Goal: Answer question/provide support

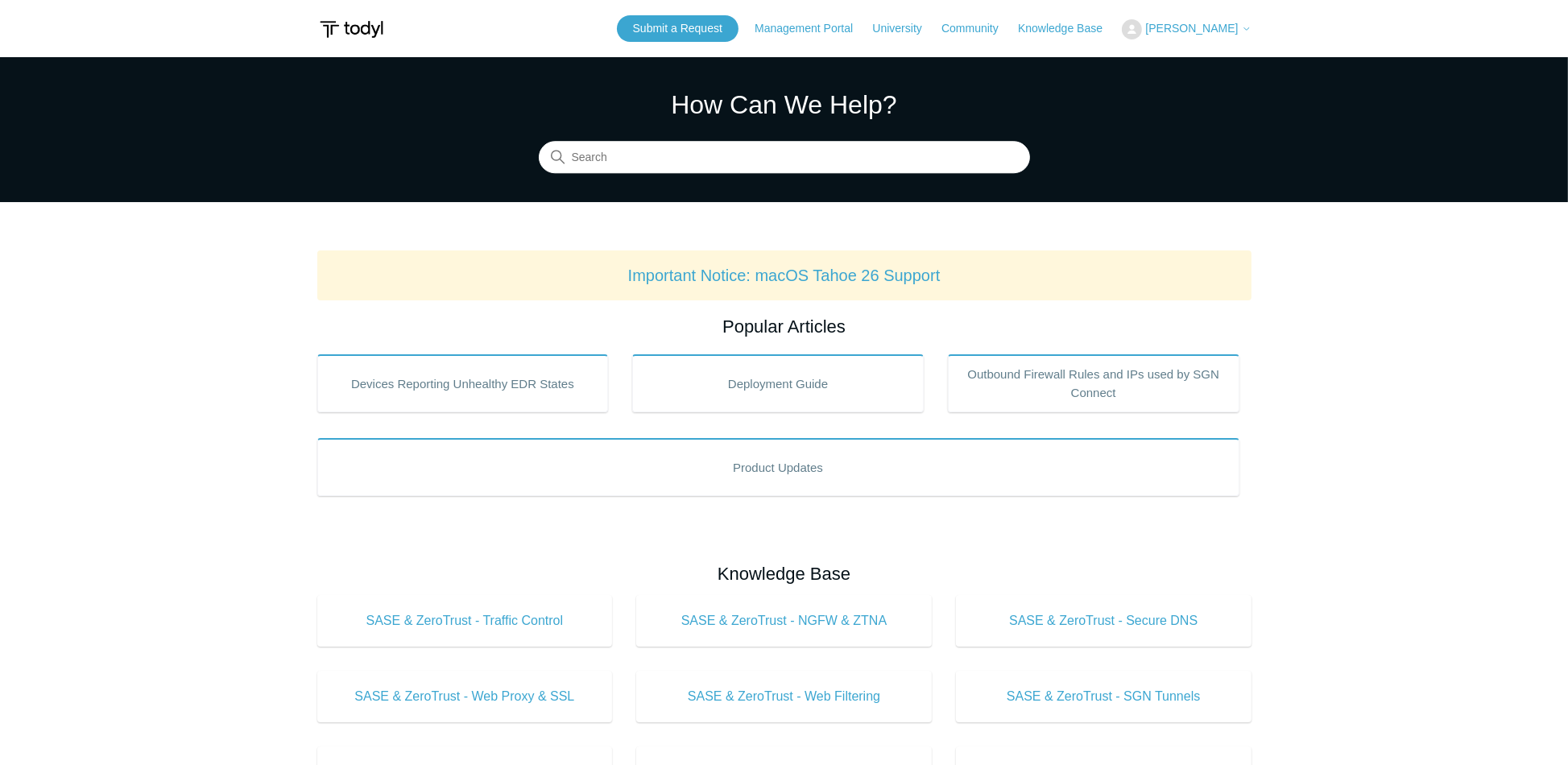
click at [1161, 32] on span "[PERSON_NAME]" at bounding box center [1191, 27] width 93 height 13
click at [1153, 64] on link "My Support Requests" at bounding box center [1200, 63] width 157 height 28
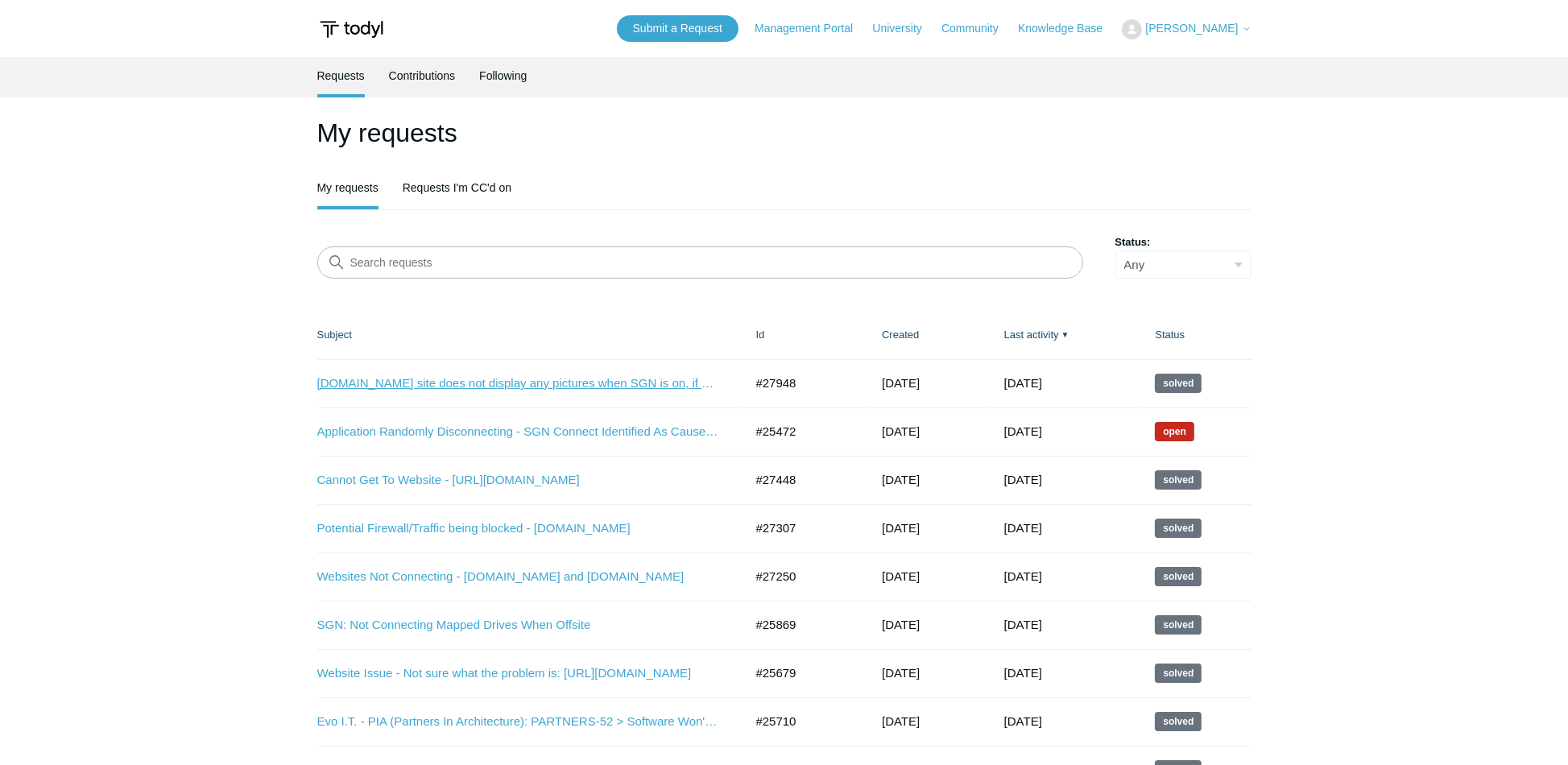
click at [462, 387] on link "[DOMAIN_NAME] site does not display any pictures when SGN is on, if SGN OFF wor…" at bounding box center [518, 384] width 403 height 19
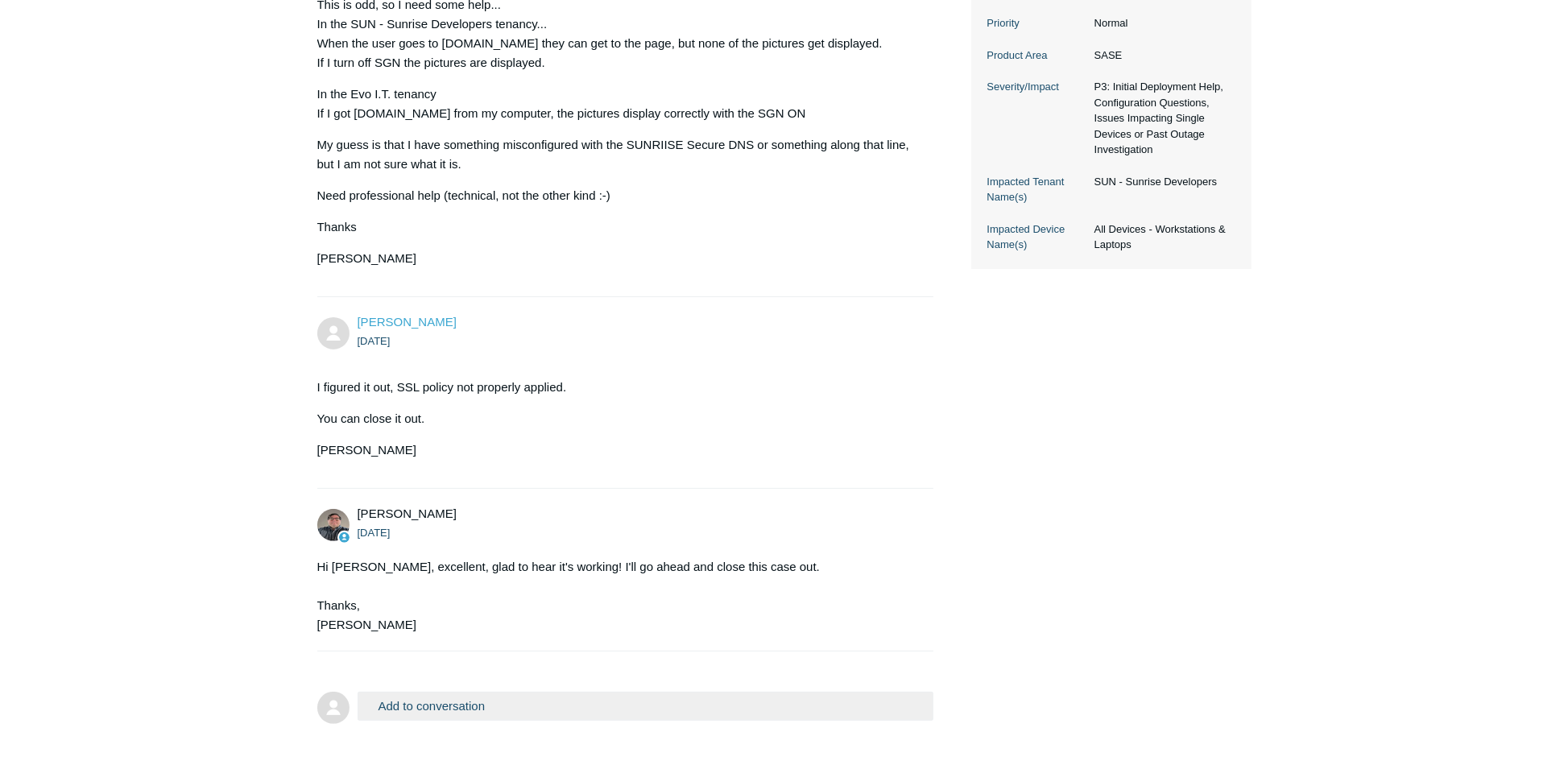
scroll to position [557, 0]
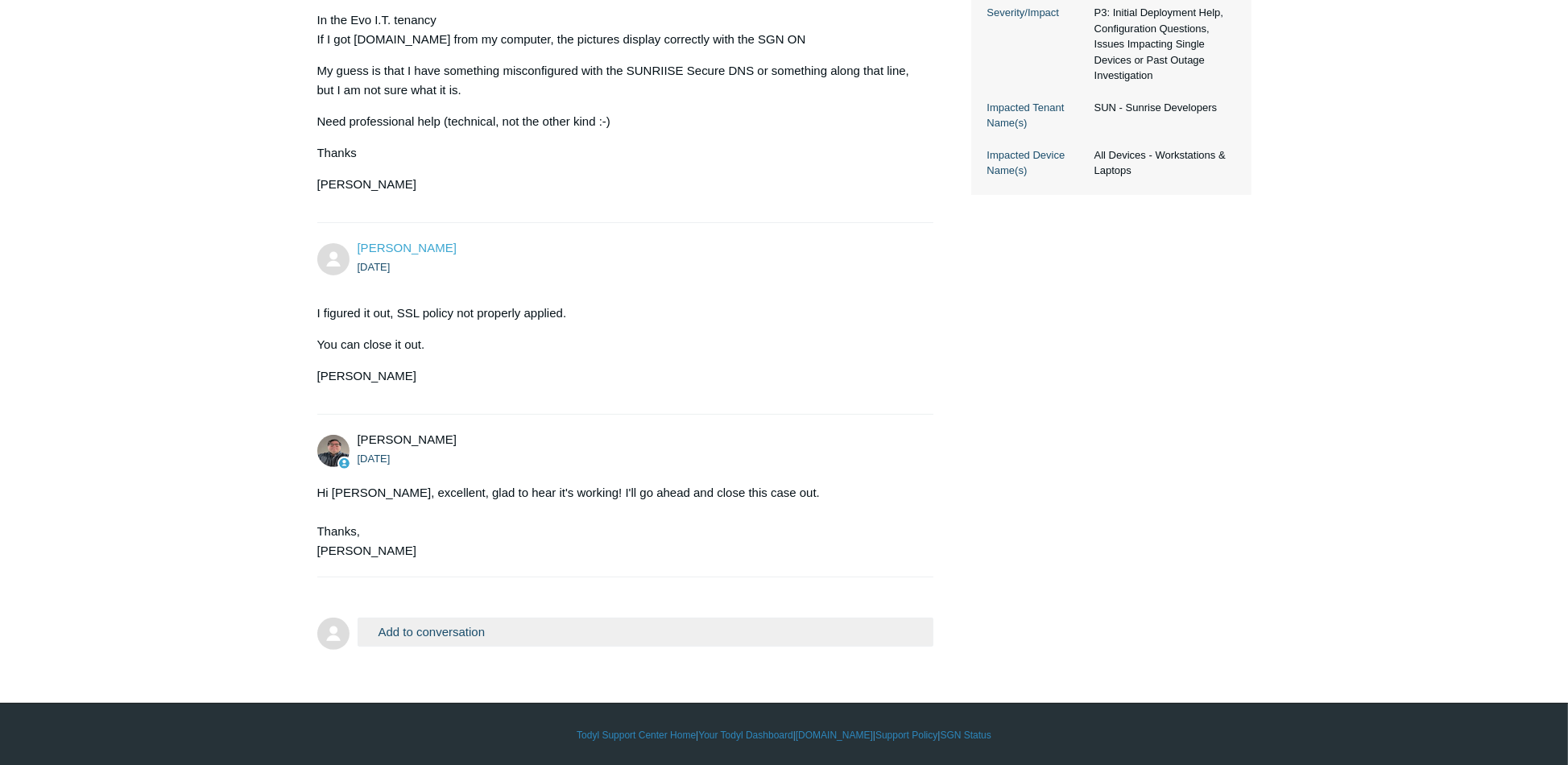
click at [507, 633] on button "Add to conversation" at bounding box center [645, 631] width 576 height 28
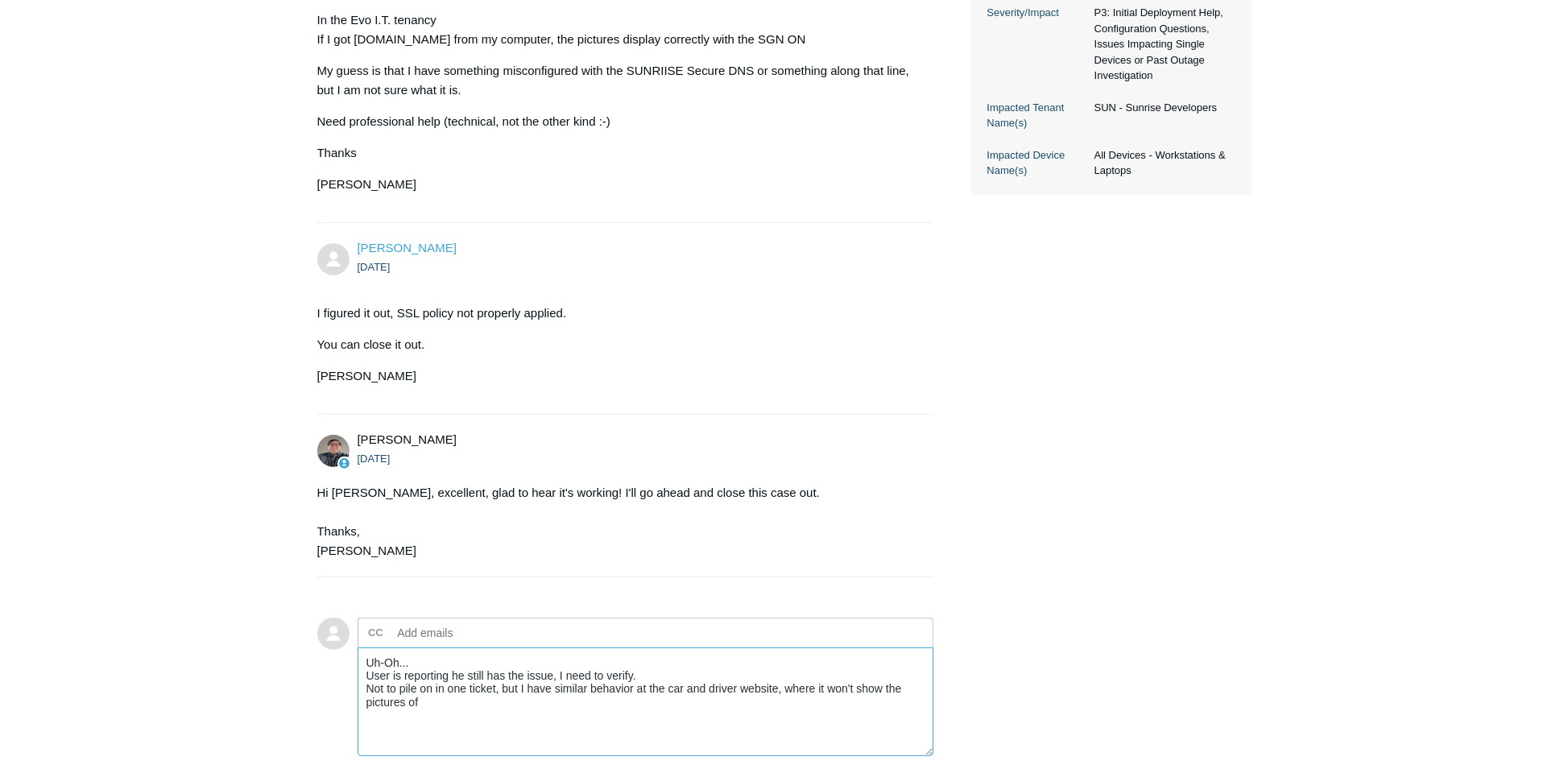
click at [430, 701] on textarea "Uh-Oh... User is reporting he still has the issue, I need to verify. Not to pil…" at bounding box center [645, 701] width 576 height 109
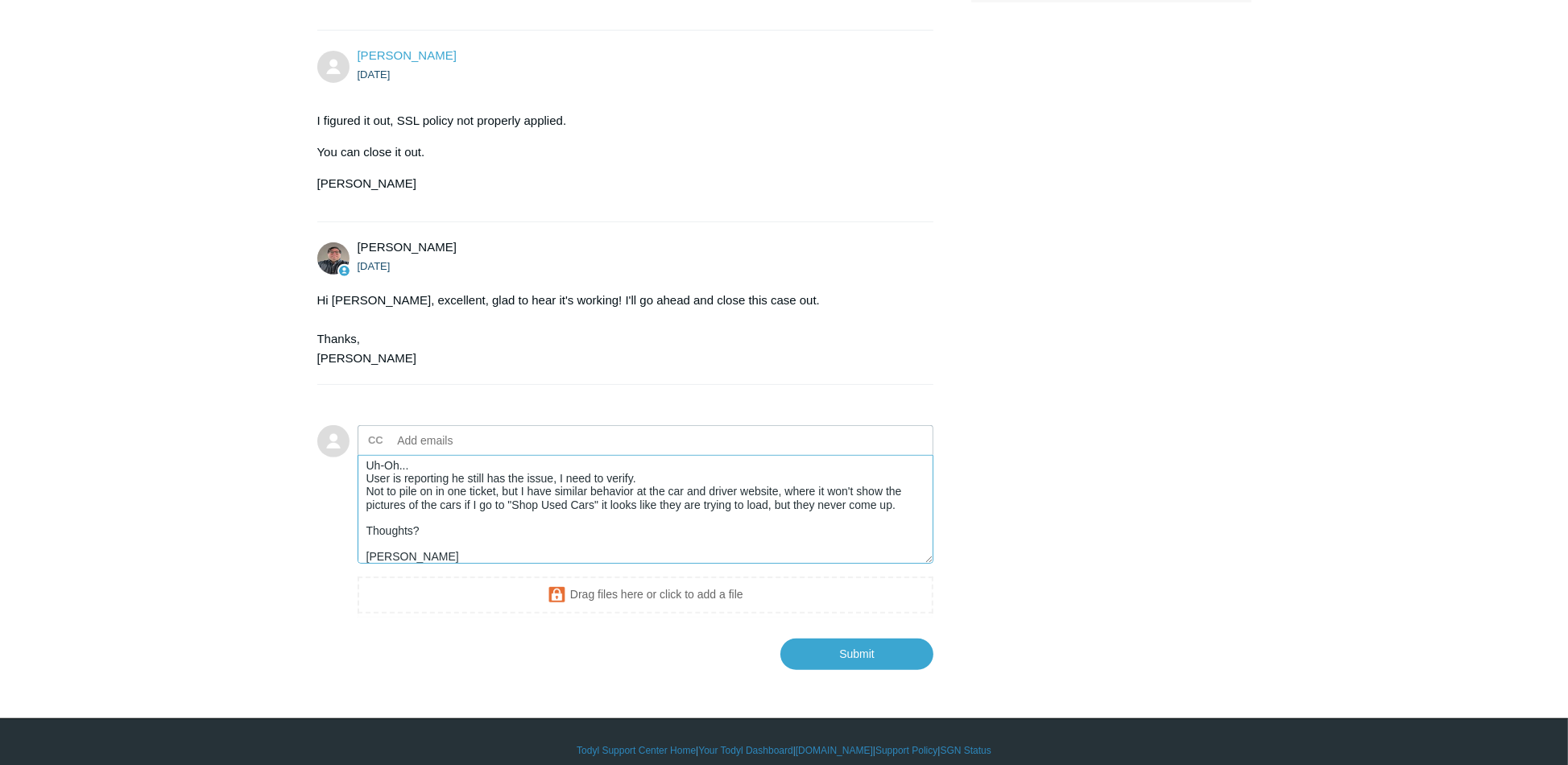
scroll to position [766, 0]
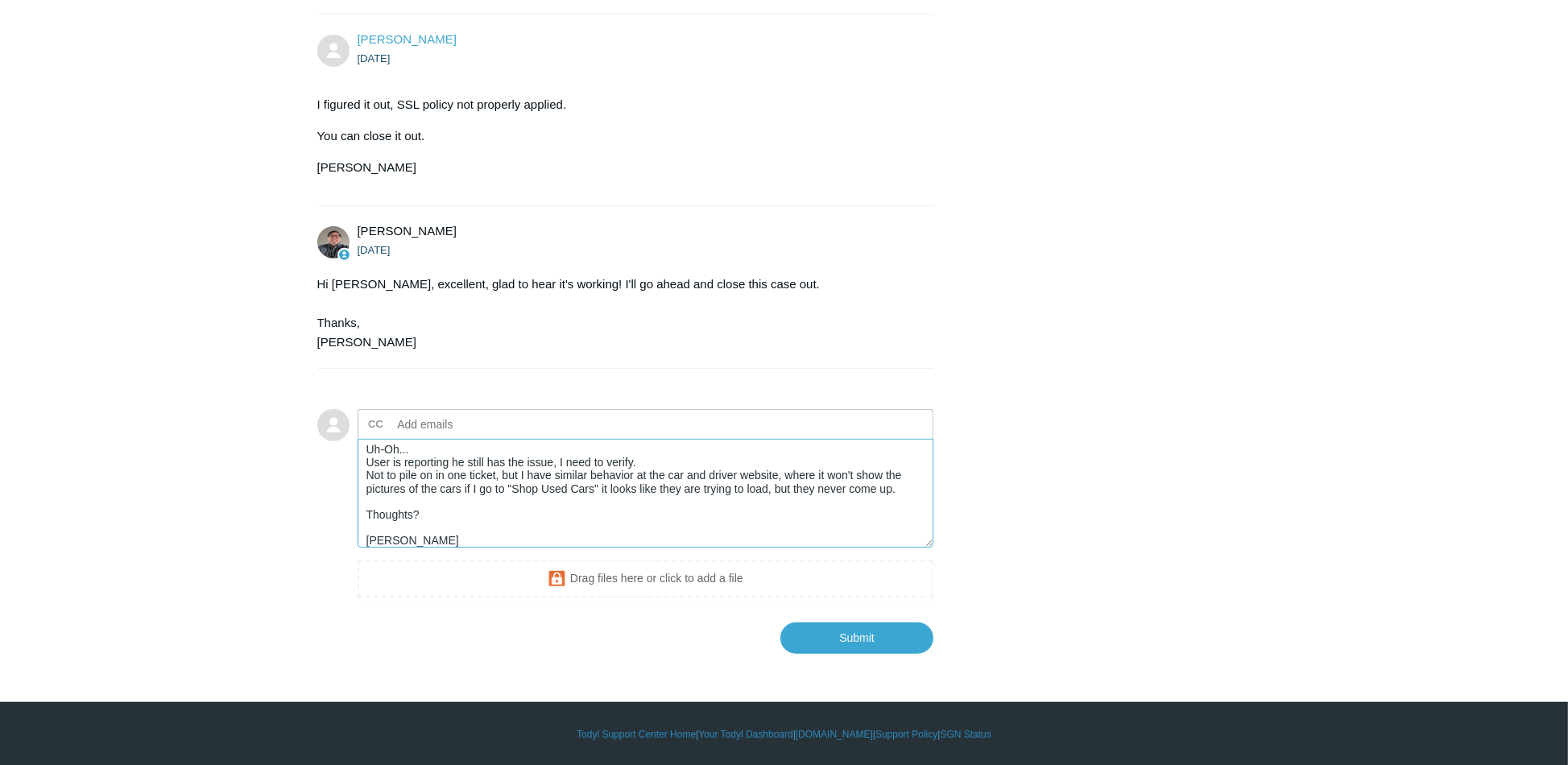
drag, startPoint x: 554, startPoint y: 462, endPoint x: 580, endPoint y: 472, distance: 27.9
click at [557, 464] on textarea "Uh-Oh... User is reporting he still has the issue, I need to verify. Not to pil…" at bounding box center [645, 493] width 576 height 109
click at [731, 456] on textarea "Uh-Oh... User is reporting he still has the issue at AirBnB.com, I need to veri…" at bounding box center [645, 493] width 576 height 109
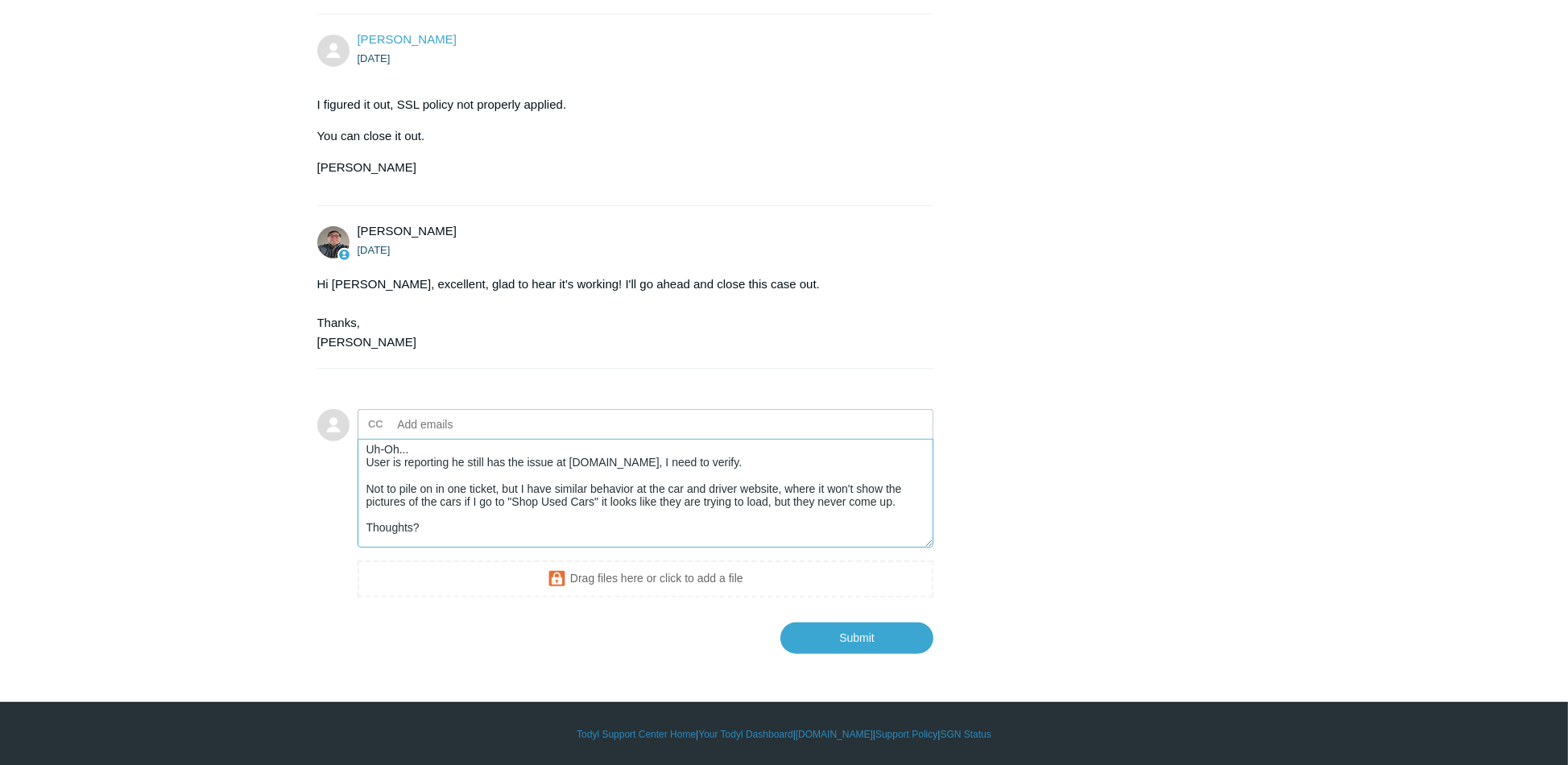
click at [898, 501] on textarea "Uh-Oh... User is reporting he still has the issue at AirBnB.com, I need to veri…" at bounding box center [645, 493] width 576 height 109
click at [368, 446] on textarea "Uh-Oh... User is reporting he still has the issue at AirBnB.com, I need to veri…" at bounding box center [645, 493] width 576 height 109
click at [388, 448] on textarea "Uh-Oh... User is reporting he still has the issue at AirBnB.com, I need to veri…" at bounding box center [645, 493] width 576 height 109
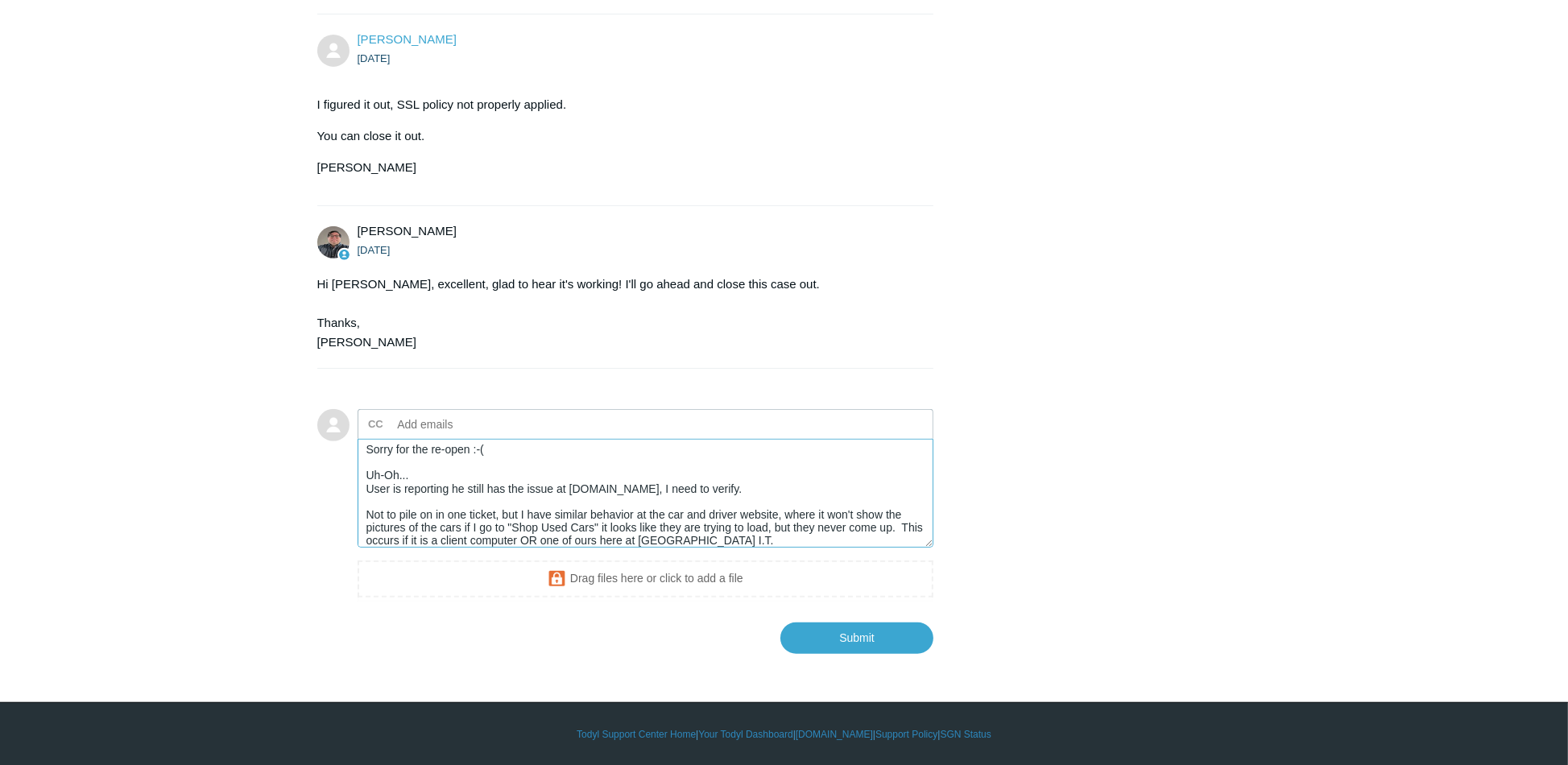
click at [416, 475] on textarea "Sorry for the re-open :-( Uh-Oh... User is reporting he still has the issue at …" at bounding box center [645, 493] width 576 height 109
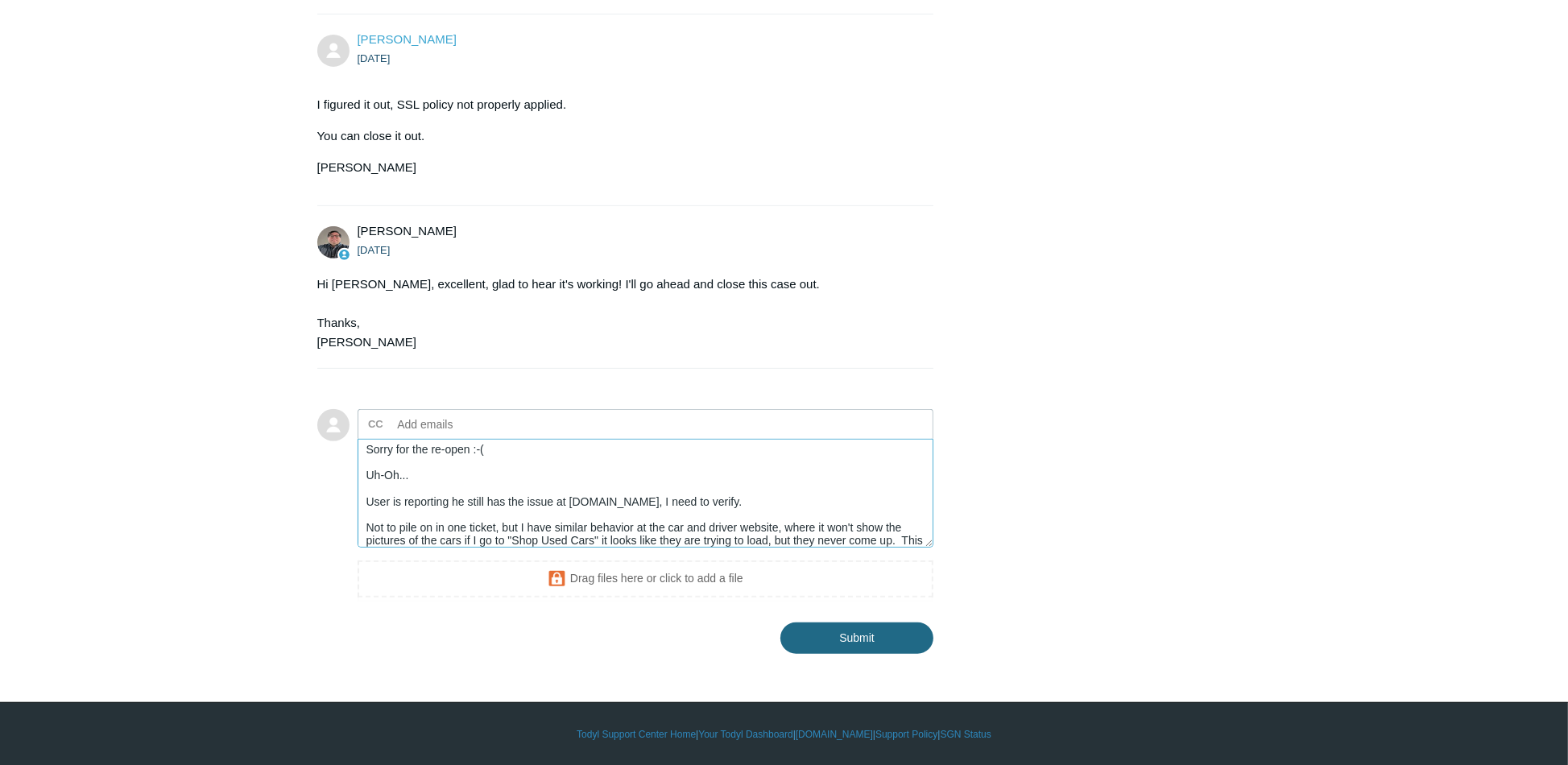
type textarea "Sorry for the re-open :-( Uh-Oh... User is reporting he still has the issue at …"
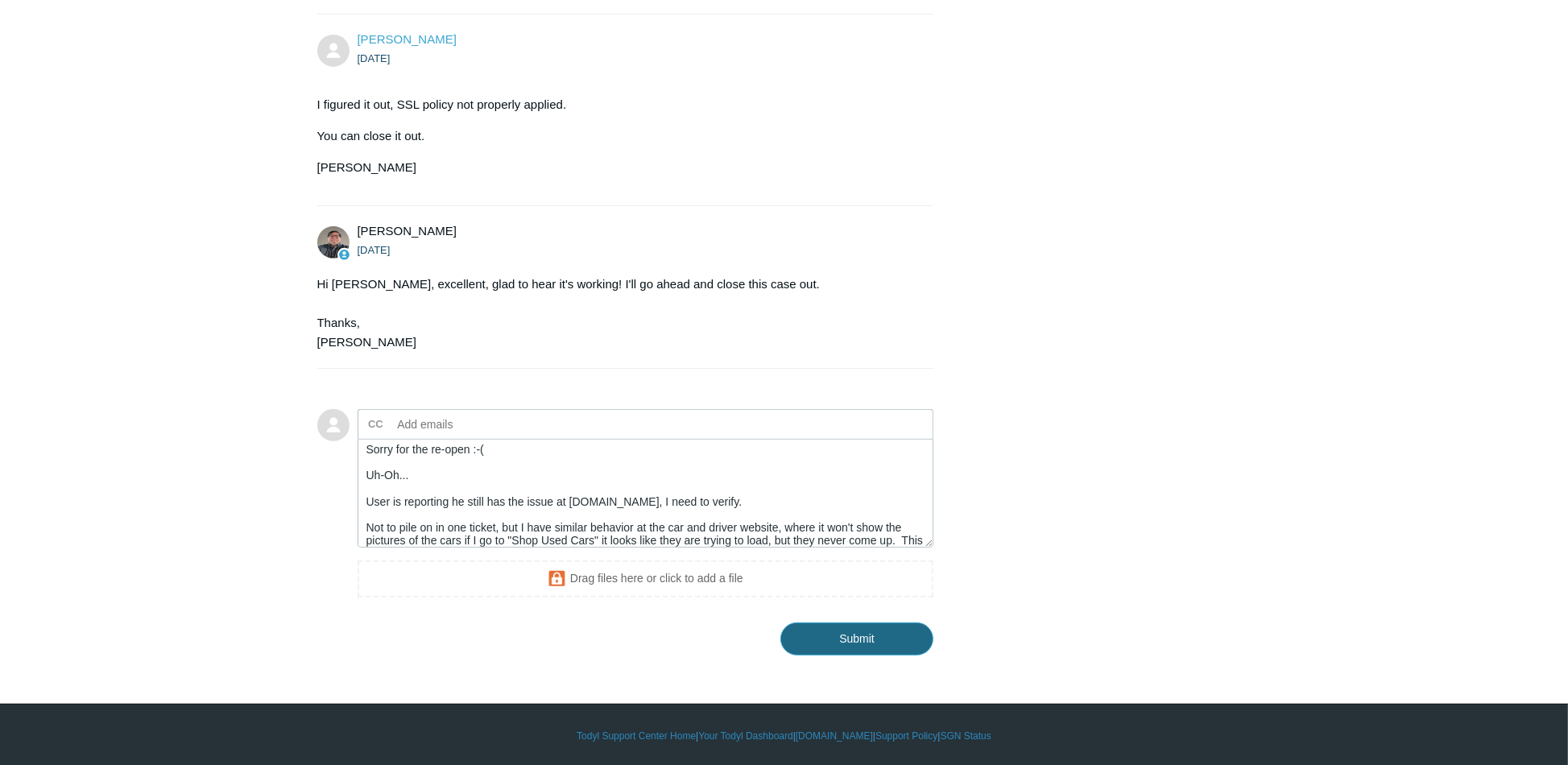
click at [841, 640] on input "Submit" at bounding box center [857, 639] width 153 height 33
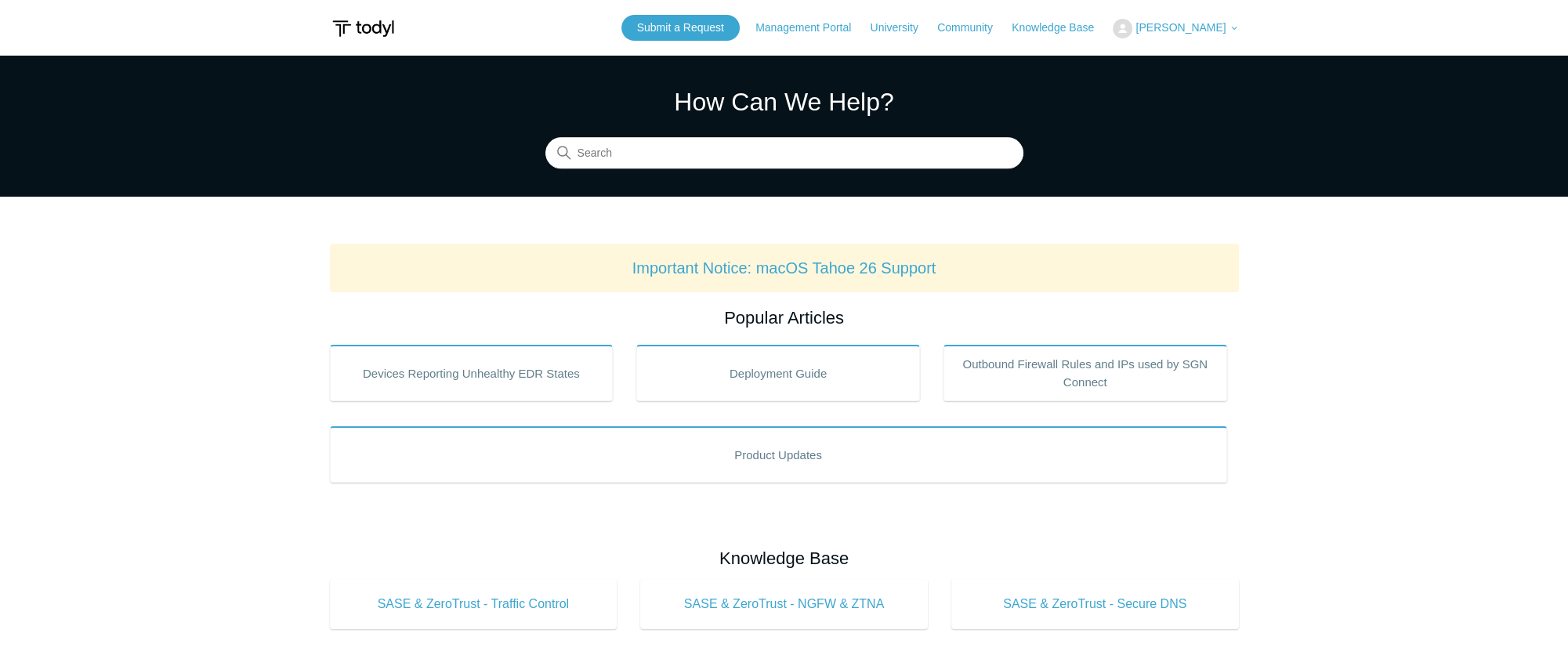
click at [1138, 29] on span "[PERSON_NAME]" at bounding box center [1181, 27] width 90 height 13
click at [1159, 61] on link "My Support Requests" at bounding box center [1189, 61] width 153 height 28
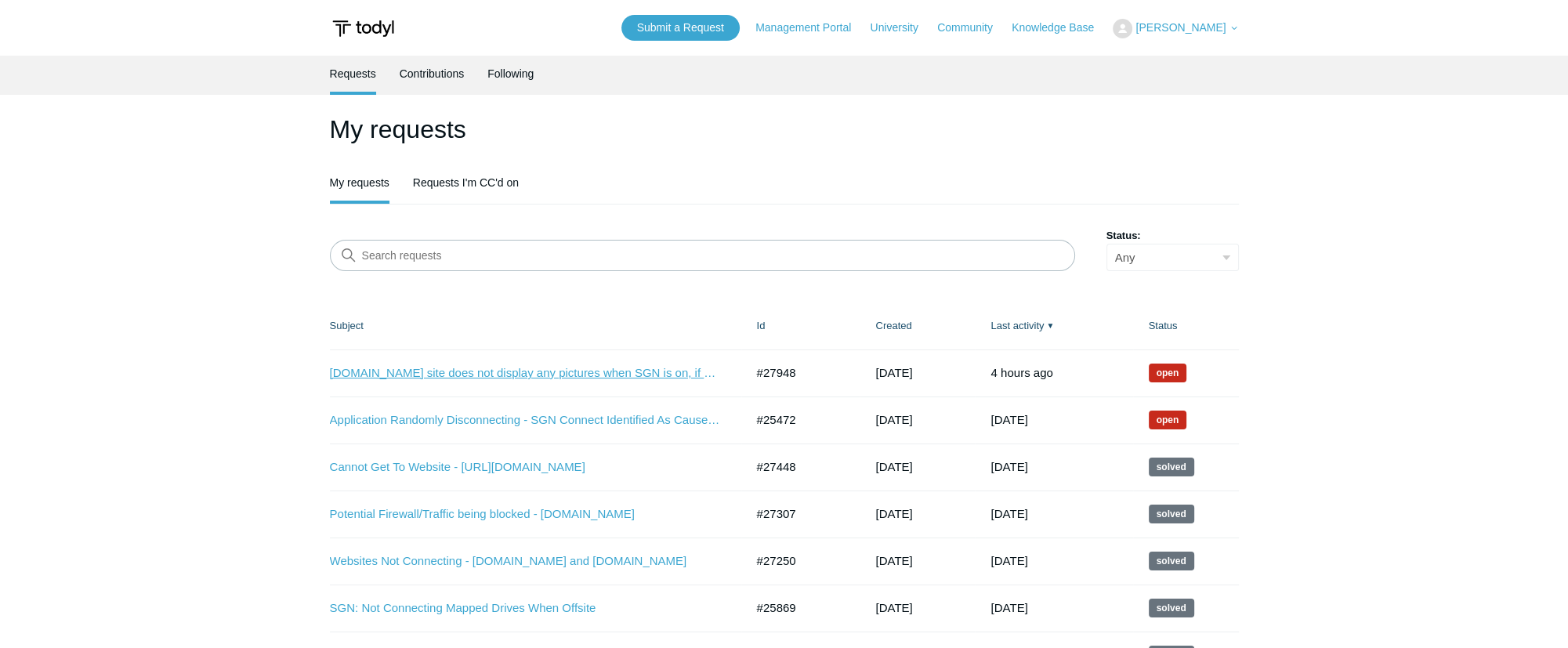
click at [486, 373] on link "airbnb.com site does not display any pictures when SGN is on, if SGN OFF works …" at bounding box center [526, 374] width 392 height 18
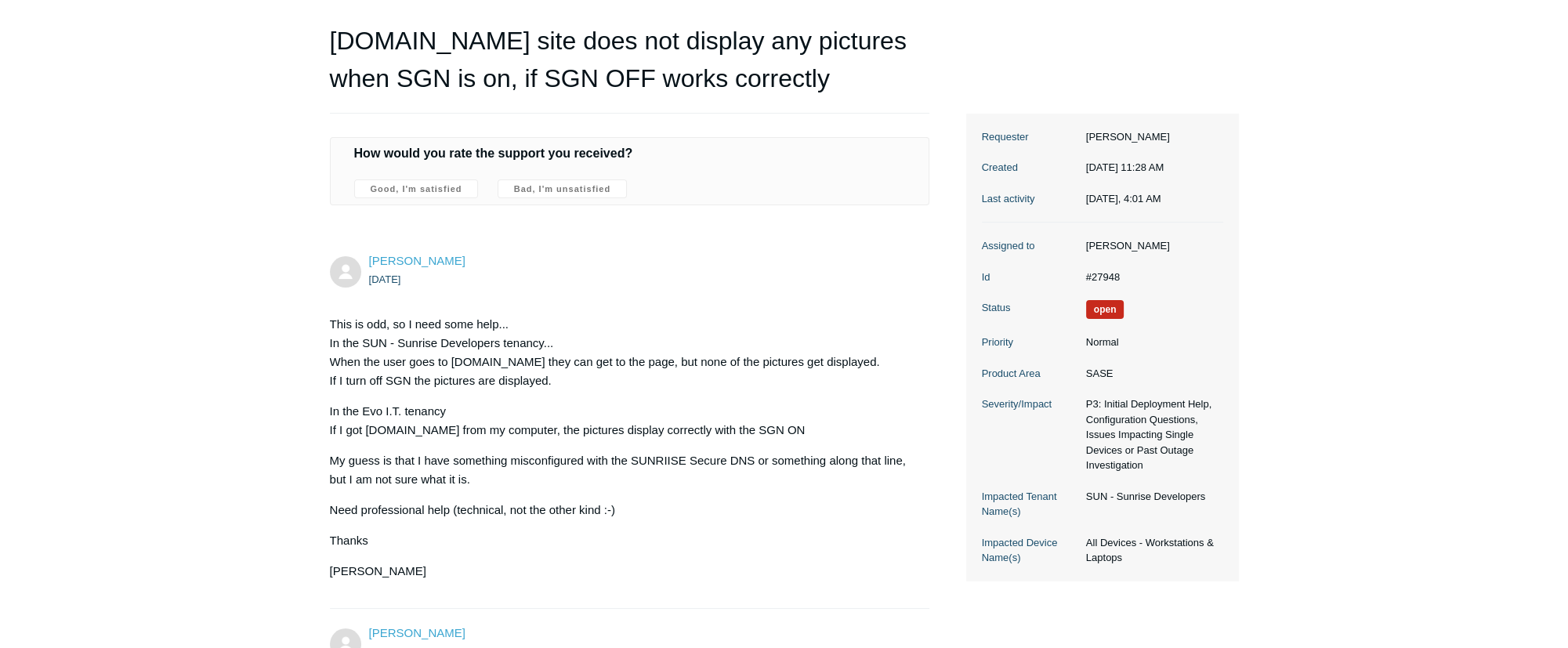
scroll to position [123, 0]
